Goal: Go to known website: Access a specific website the user already knows

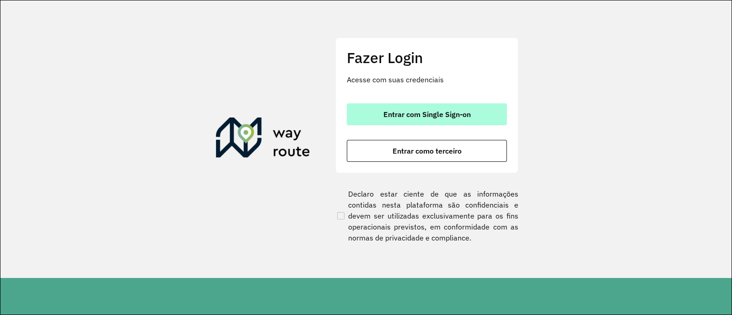
click at [374, 113] on button "Entrar com Single Sign-on" at bounding box center [427, 114] width 160 height 22
